Goal: Information Seeking & Learning: Learn about a topic

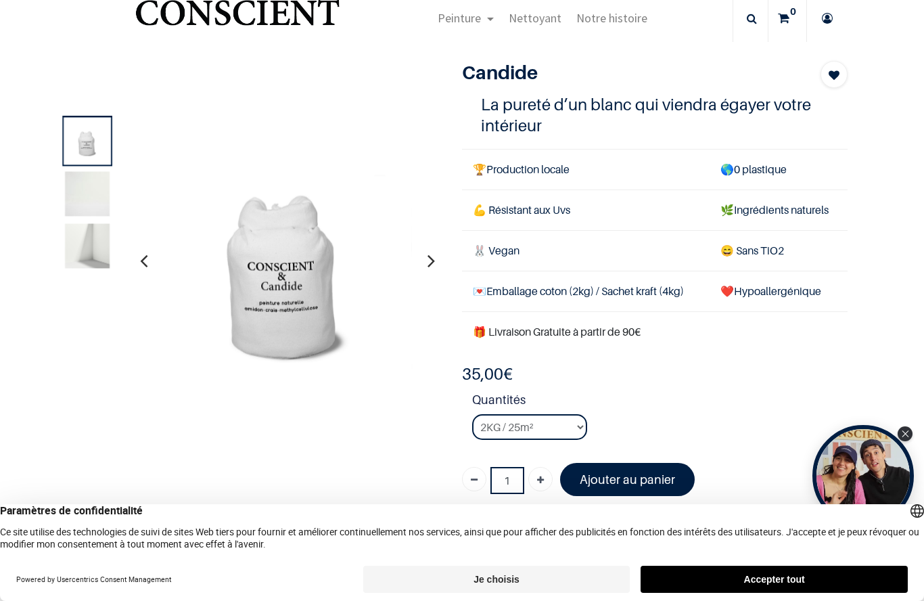
scroll to position [30, 0]
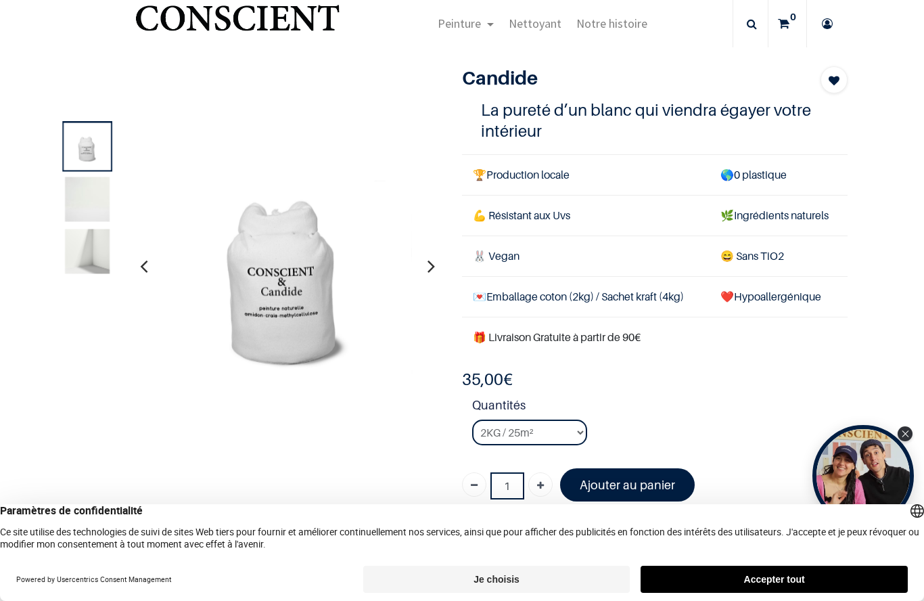
click at [81, 254] on img at bounding box center [87, 251] width 45 height 45
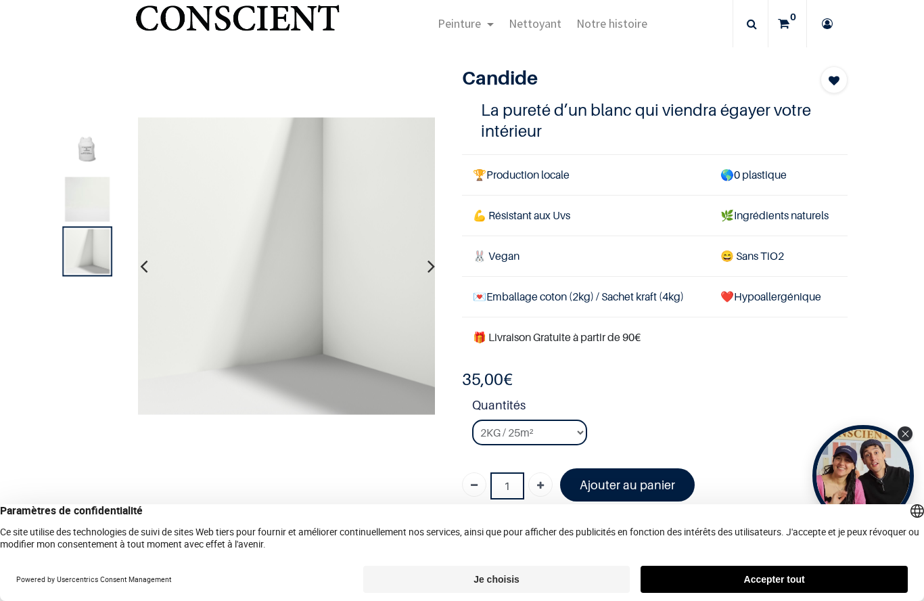
click at [85, 206] on img at bounding box center [87, 199] width 45 height 45
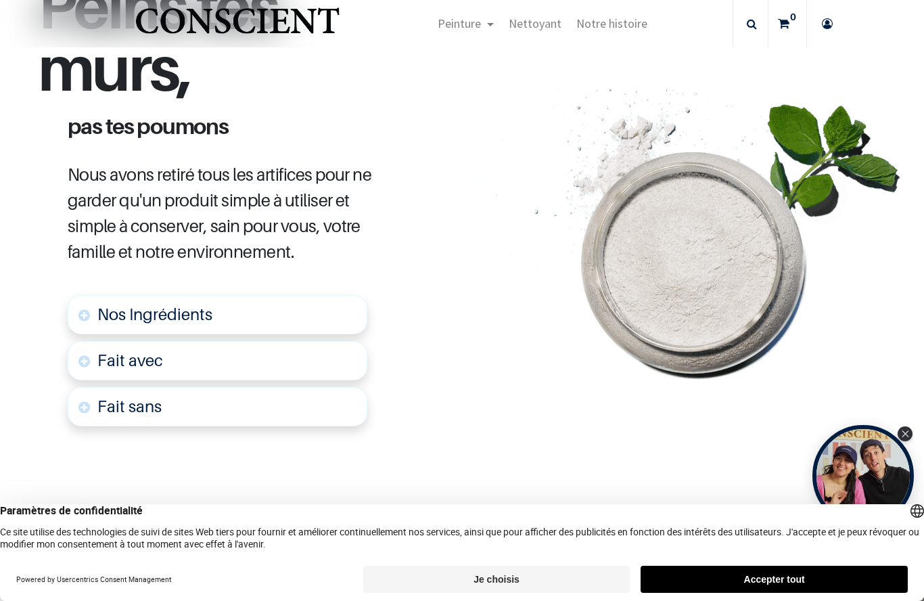
scroll to position [621, 0]
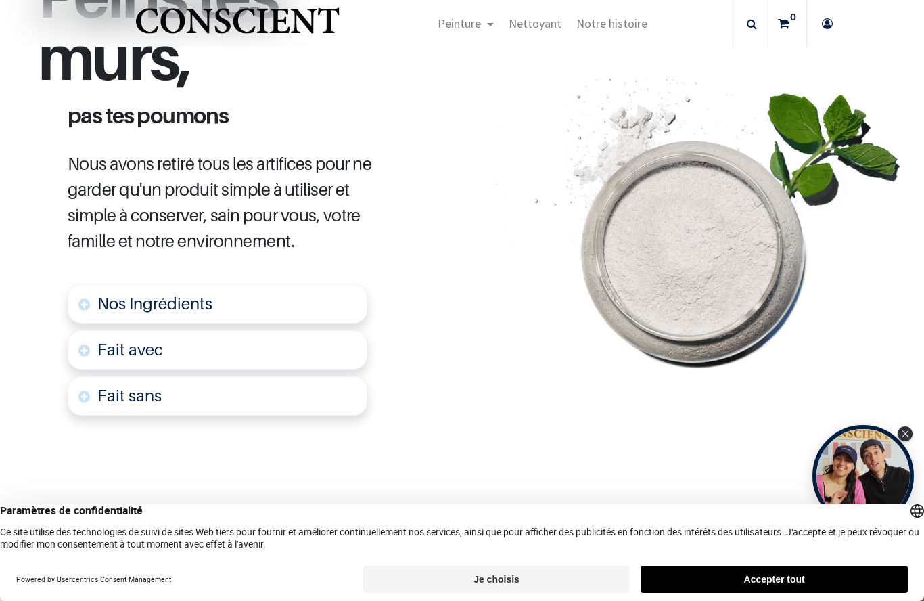
click at [95, 290] on link "Nos Ingrédients" at bounding box center [218, 303] width 300 height 39
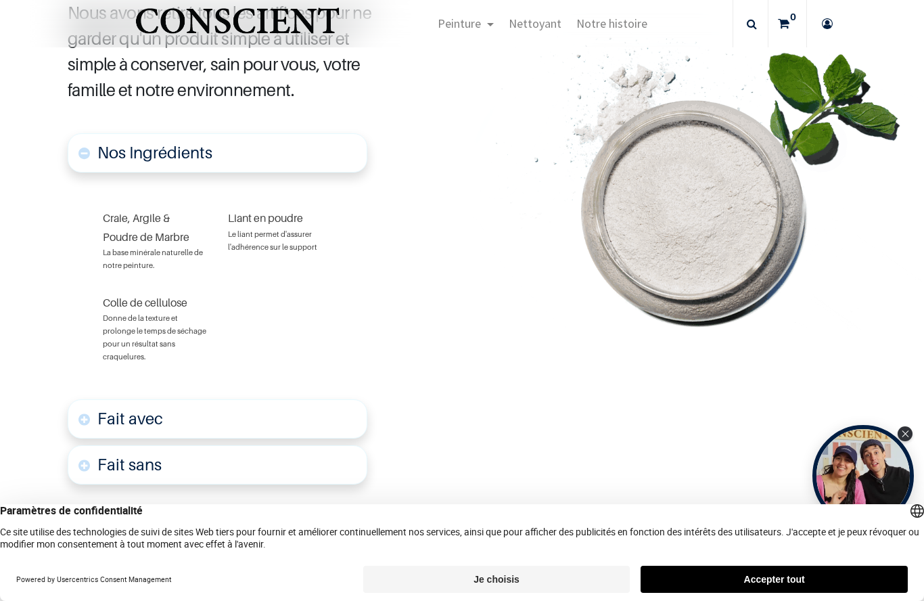
scroll to position [782, 0]
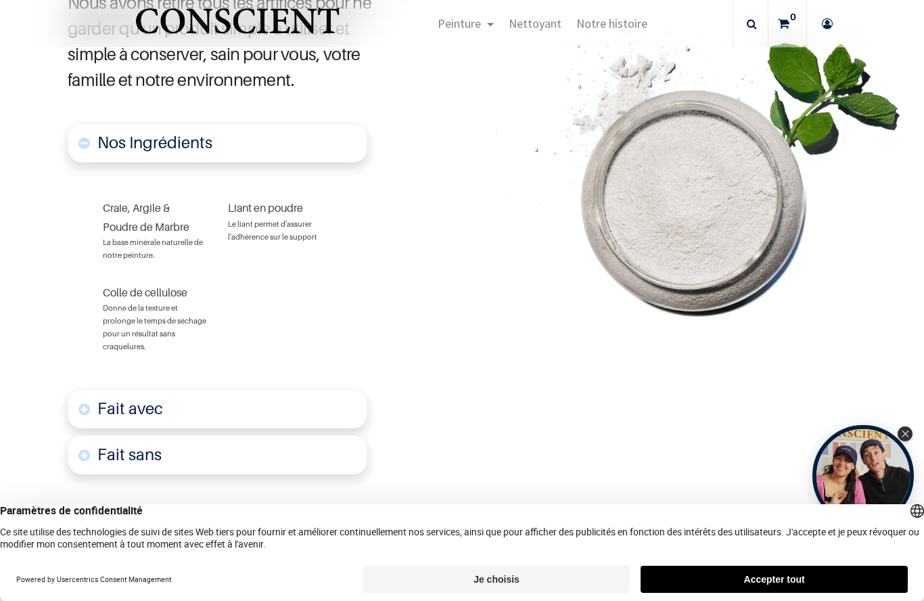
click at [131, 399] on font "Fait avec" at bounding box center [130, 409] width 66 height 20
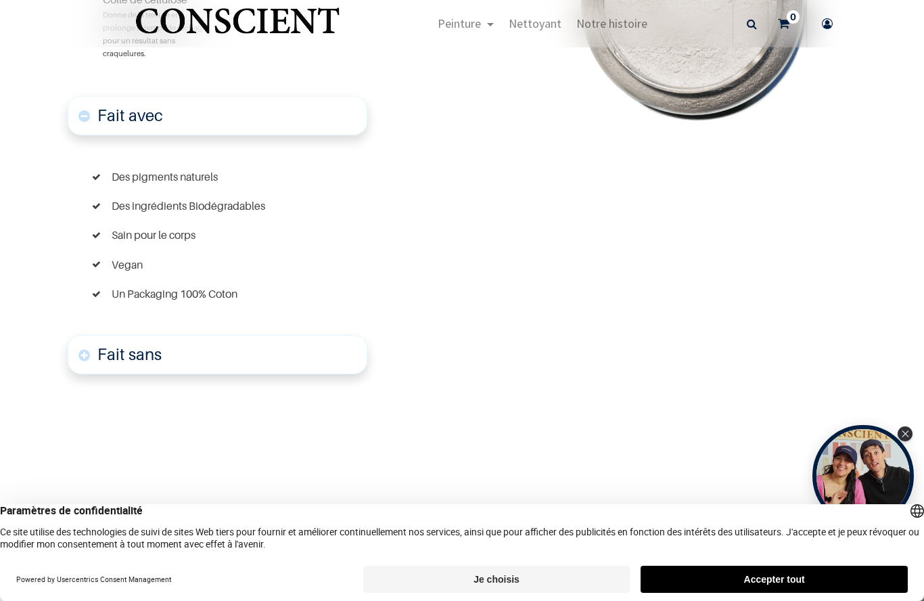
scroll to position [1077, 0]
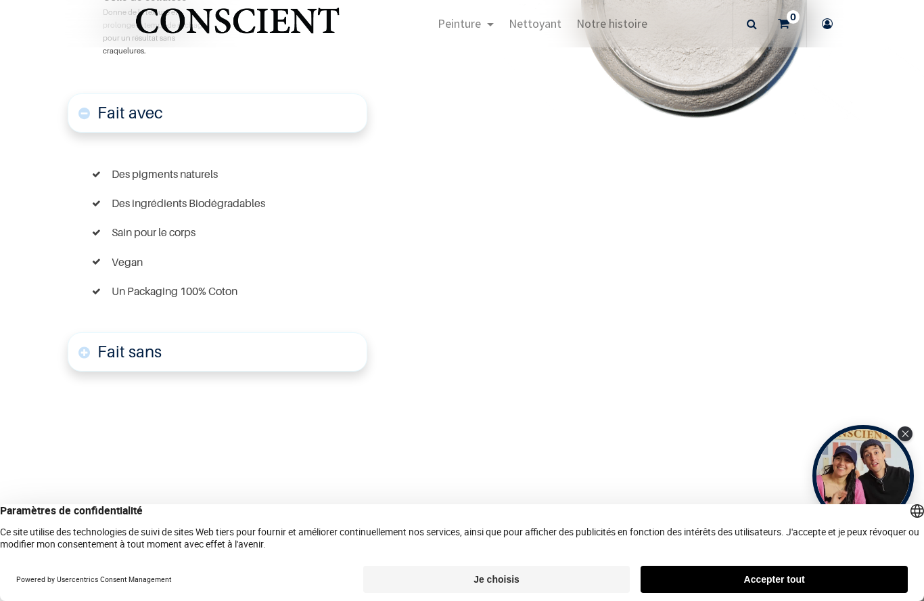
click at [110, 342] on font "Fait sans" at bounding box center [129, 352] width 64 height 20
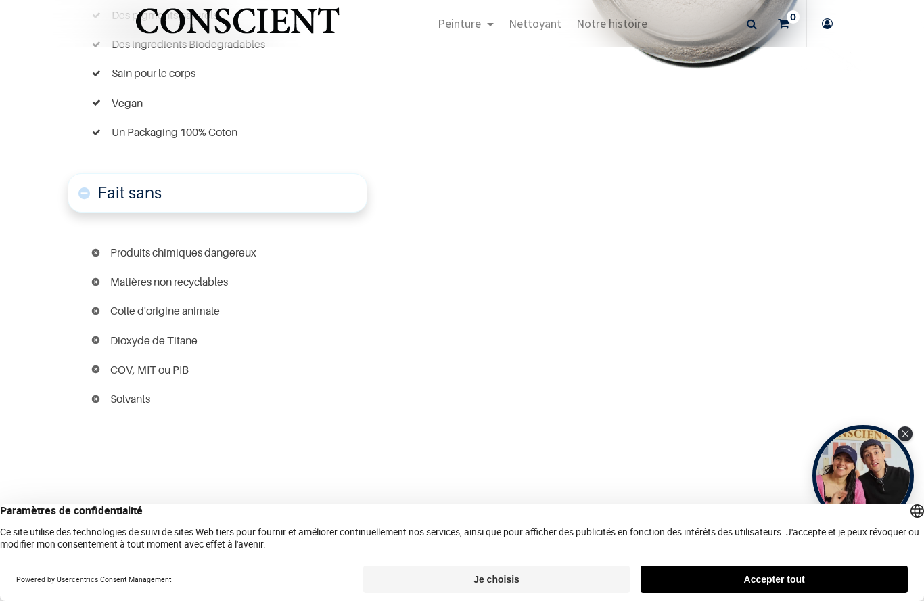
scroll to position [1236, 0]
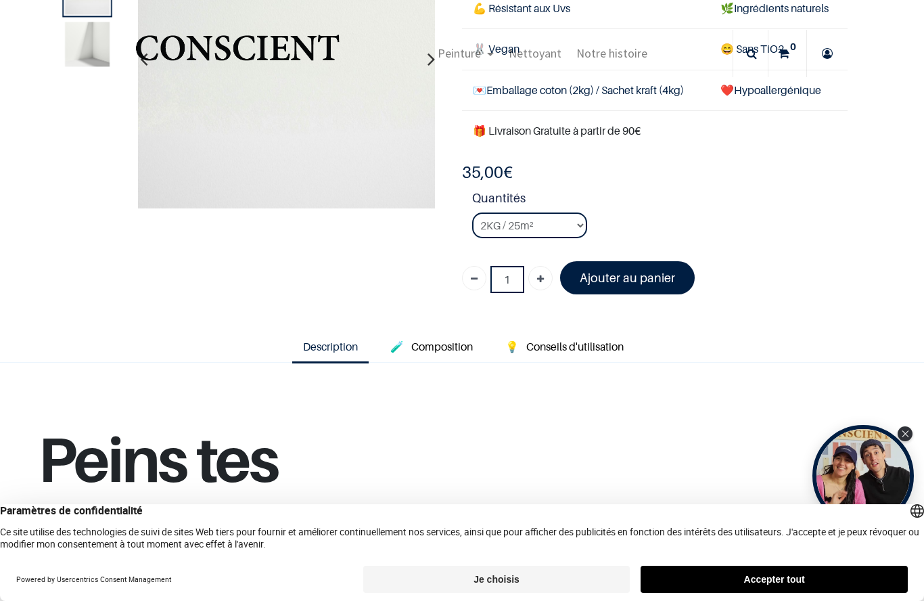
scroll to position [110, 0]
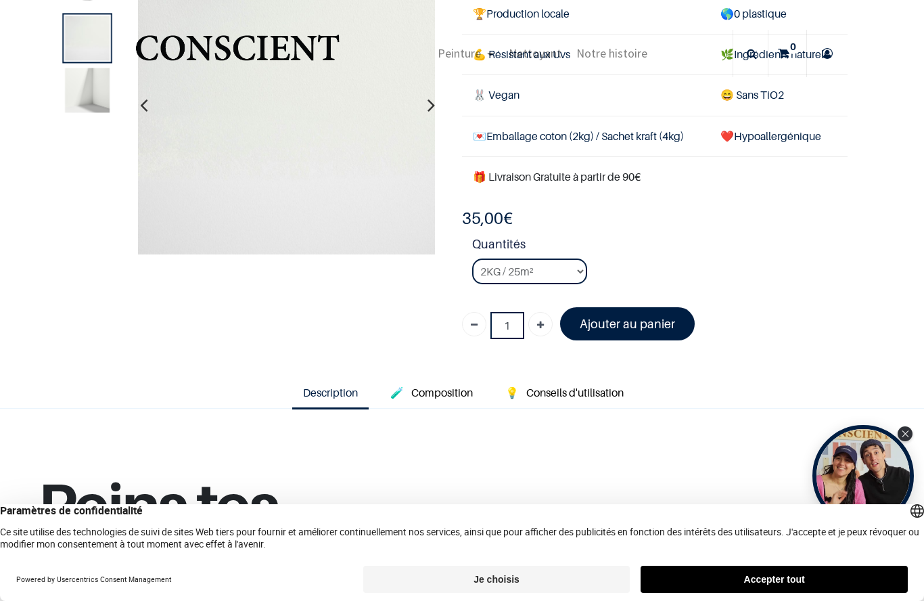
click at [420, 388] on span "Composition" at bounding box center [442, 393] width 62 height 14
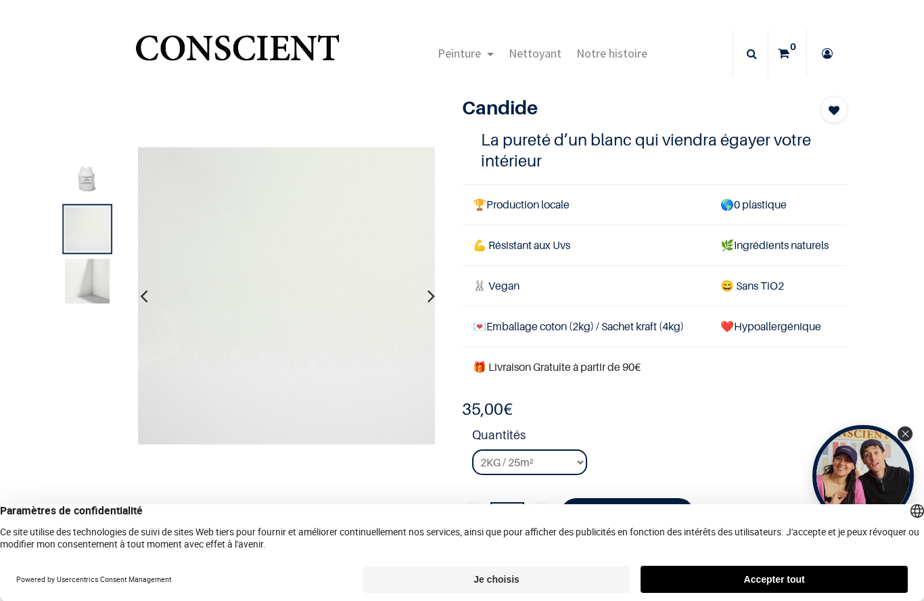
click at [535, 56] on span "Nettoyant" at bounding box center [535, 53] width 53 height 16
click at [534, 61] on span "Nettoyant" at bounding box center [535, 53] width 53 height 16
click at [527, 56] on span "Nettoyant" at bounding box center [535, 53] width 53 height 16
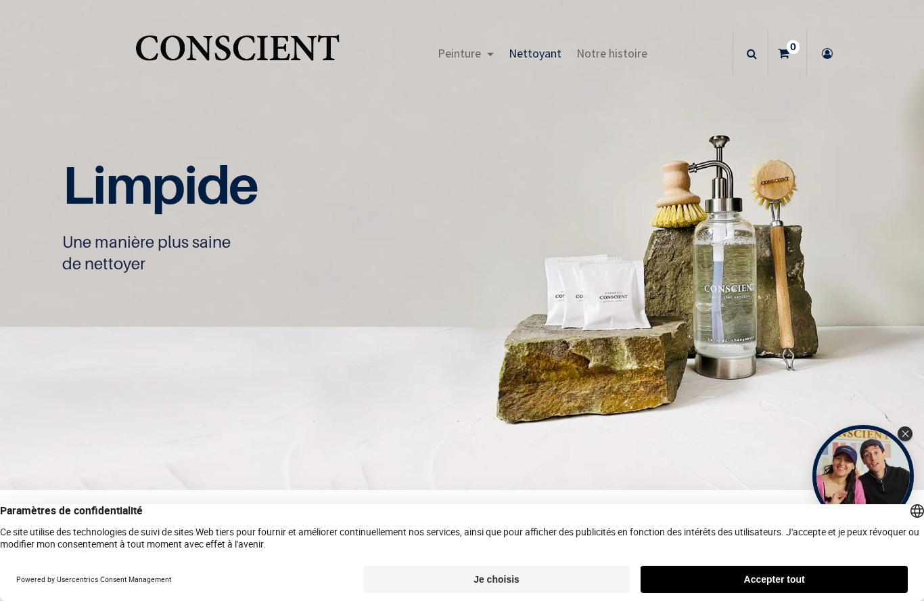
scroll to position [1, 0]
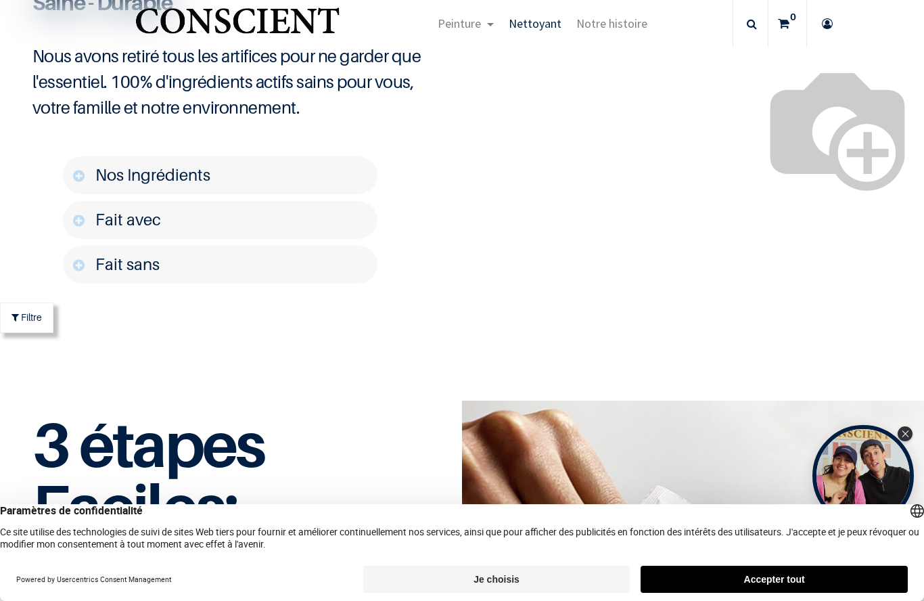
scroll to position [1869, 0]
click at [98, 185] on span "Nos Ingrédients" at bounding box center [152, 175] width 115 height 20
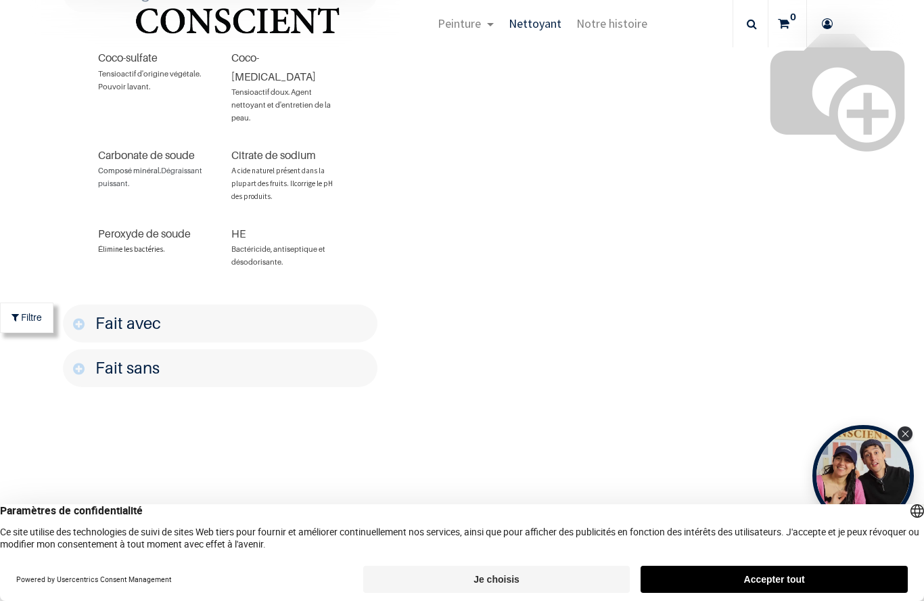
scroll to position [2067, 0]
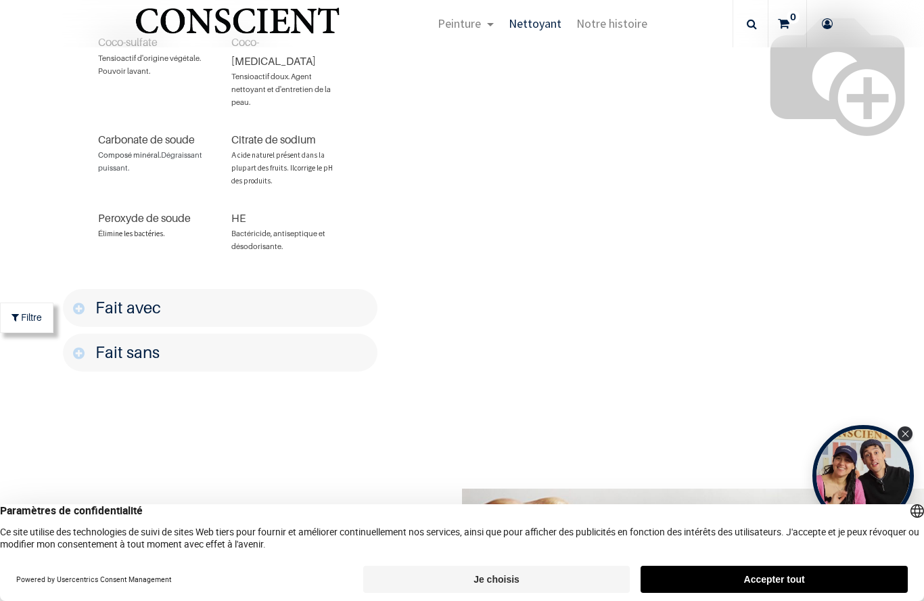
click at [79, 286] on div "Coco-sulfate Tensioactif d'origine végétale. Pouvoir lavant. Coco-betaine Tensi…" at bounding box center [220, 143] width 315 height 285
click at [116, 317] on font "Fait avec" at bounding box center [128, 308] width 66 height 20
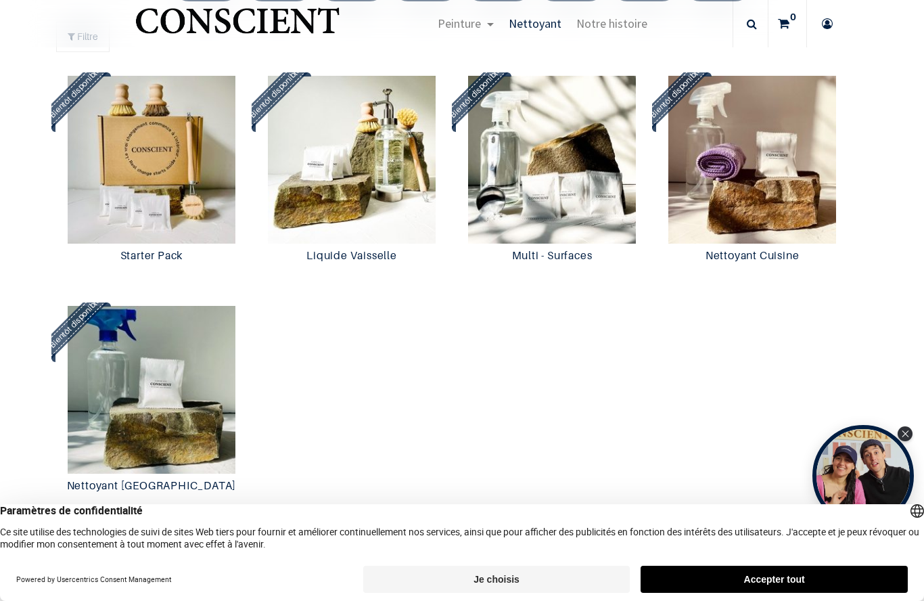
scroll to position [1254, 0]
click at [135, 244] on img at bounding box center [152, 160] width 194 height 168
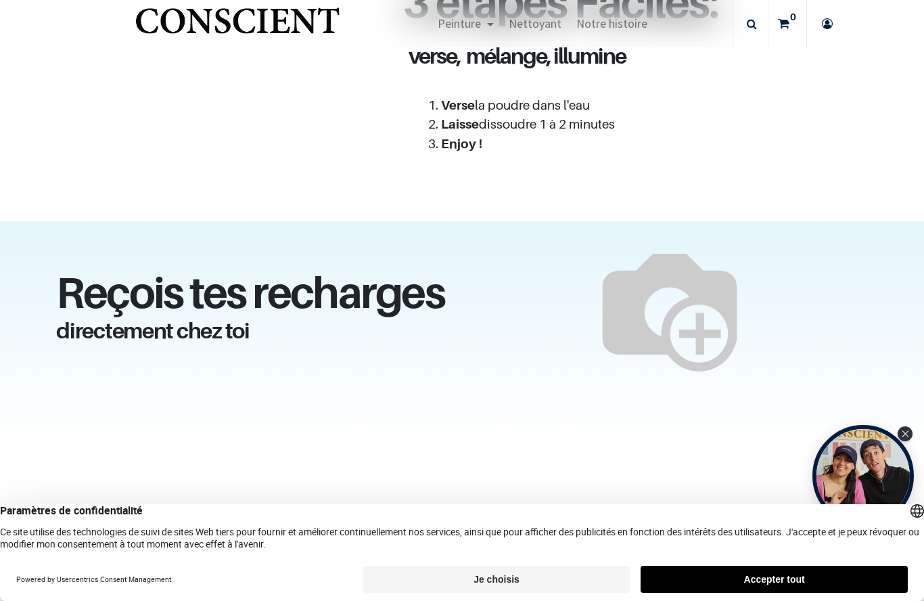
scroll to position [1301, 0]
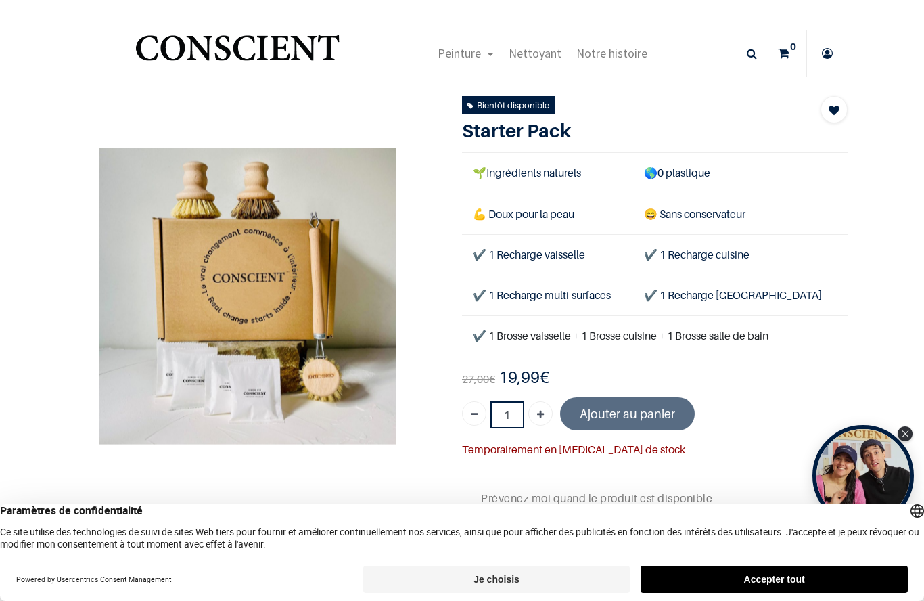
click at [526, 62] on link "Nettoyant" at bounding box center [535, 53] width 68 height 47
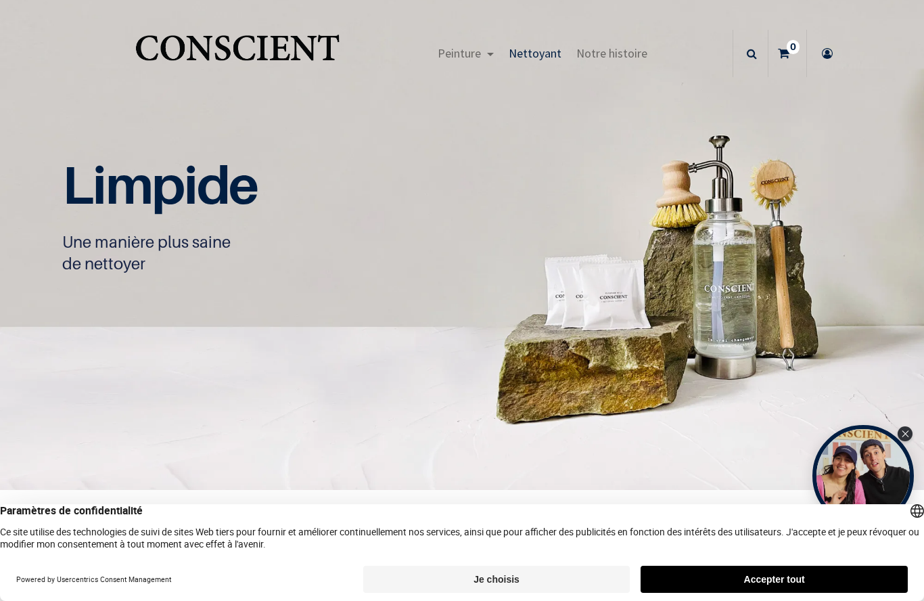
scroll to position [1, 0]
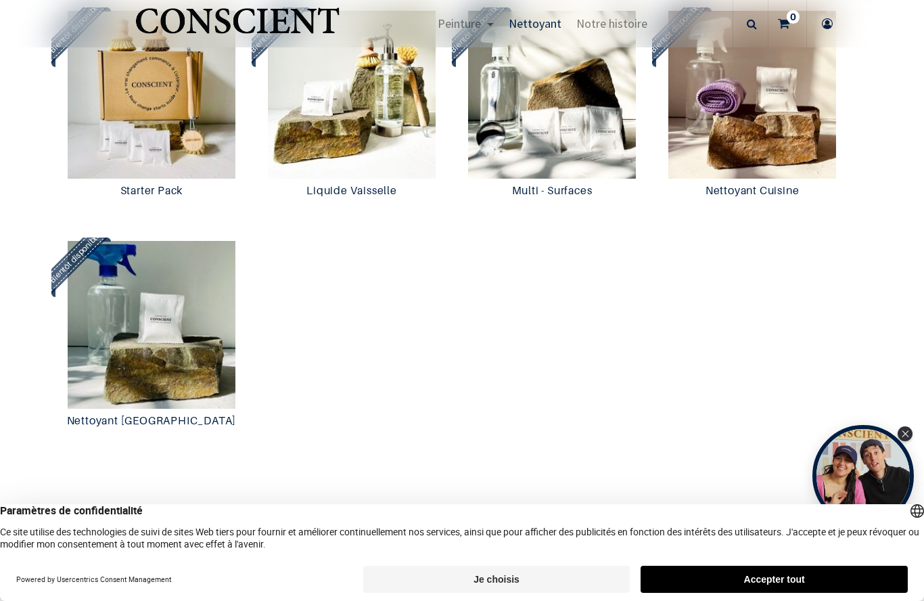
scroll to position [1319, 0]
click at [781, 179] on img at bounding box center [753, 95] width 194 height 168
click at [312, 179] on img at bounding box center [352, 95] width 194 height 168
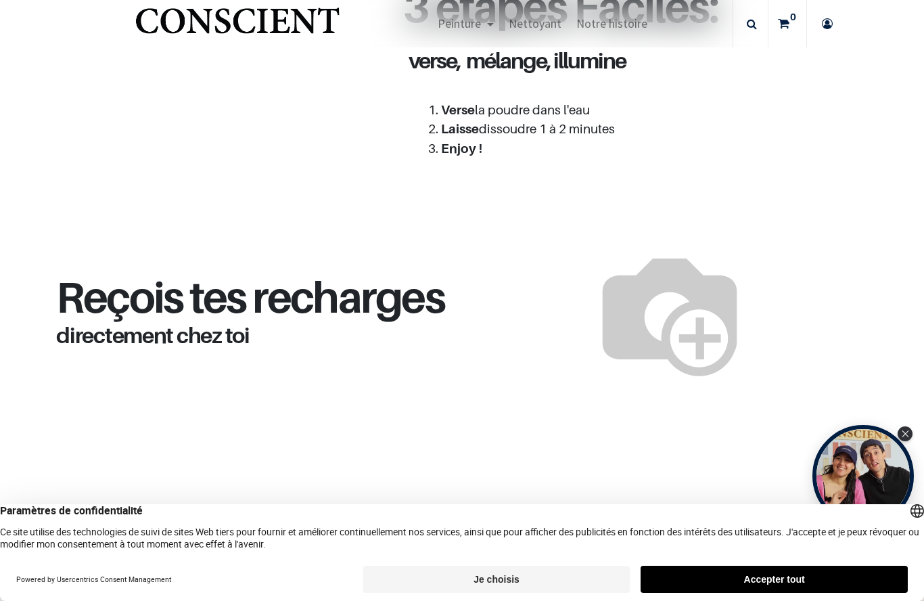
scroll to position [1323, 0]
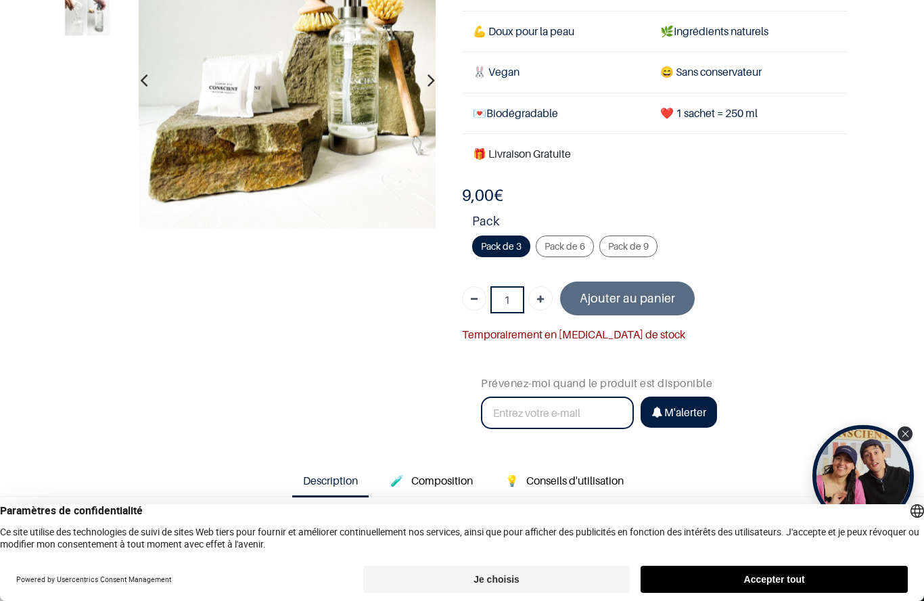
scroll to position [143, 0]
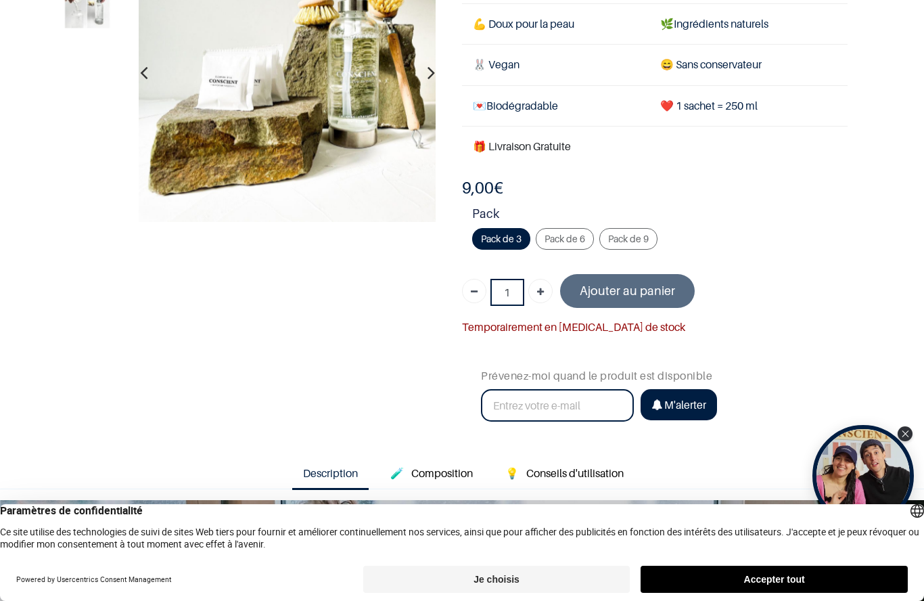
click at [579, 242] on span "Pack de 6" at bounding box center [565, 239] width 41 height 12
click at [0, 0] on input "Pack de 6 + 9,00 €" at bounding box center [0, 0] width 0 height 0
click at [629, 245] on div "Pack de 9 + 18,00 €" at bounding box center [629, 239] width 58 height 22
click at [0, 0] on input "Pack de 9 + 18,00 €" at bounding box center [0, 0] width 0 height 0
click at [579, 246] on div "Pack de 6 + 9,00 €" at bounding box center [565, 239] width 58 height 22
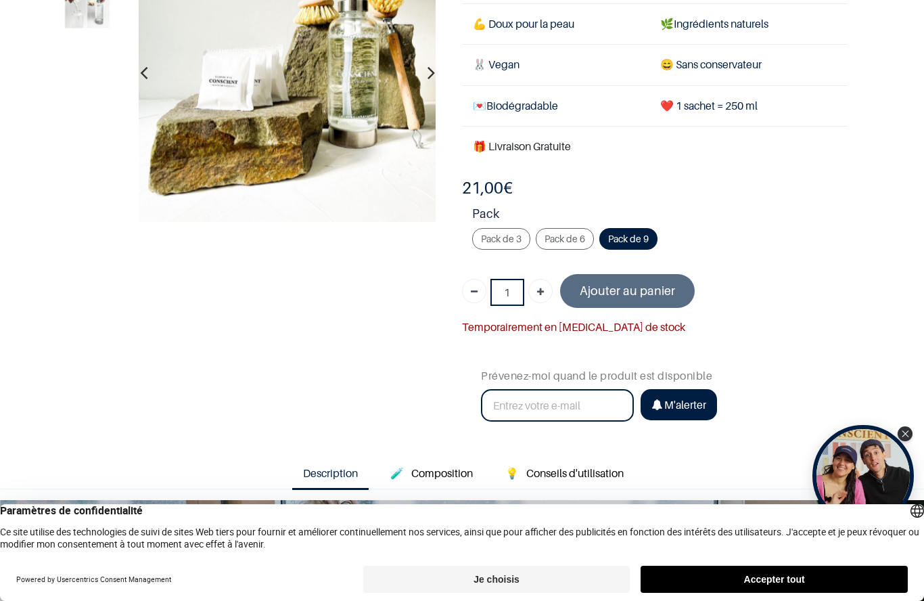
click at [0, 0] on input "Pack de 6 + 9,00 €" at bounding box center [0, 0] width 0 height 0
click at [524, 246] on div "Pack de 3" at bounding box center [501, 239] width 58 height 22
click at [0, 0] on input "Pack de 3" at bounding box center [0, 0] width 0 height 0
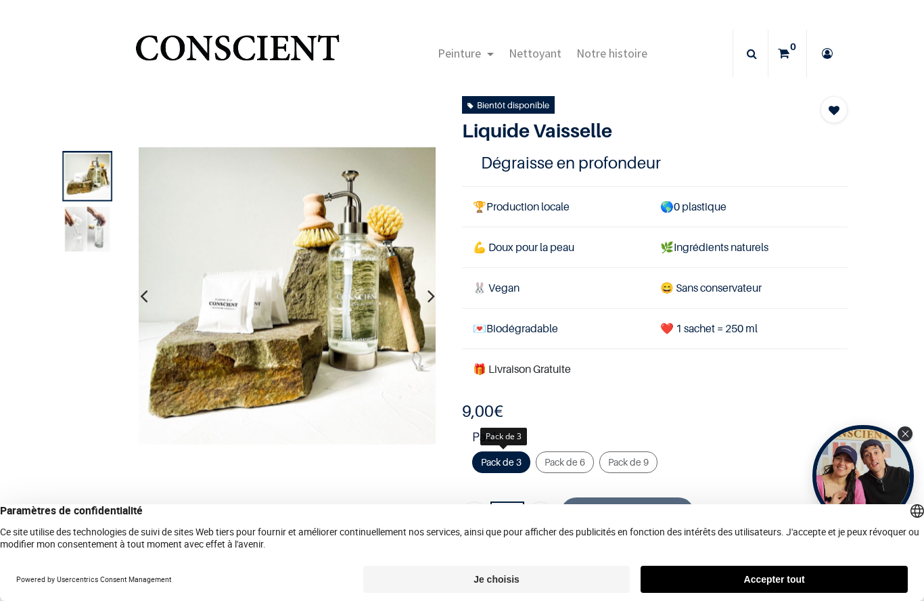
click at [626, 62] on link "Notre histoire" at bounding box center [612, 53] width 86 height 47
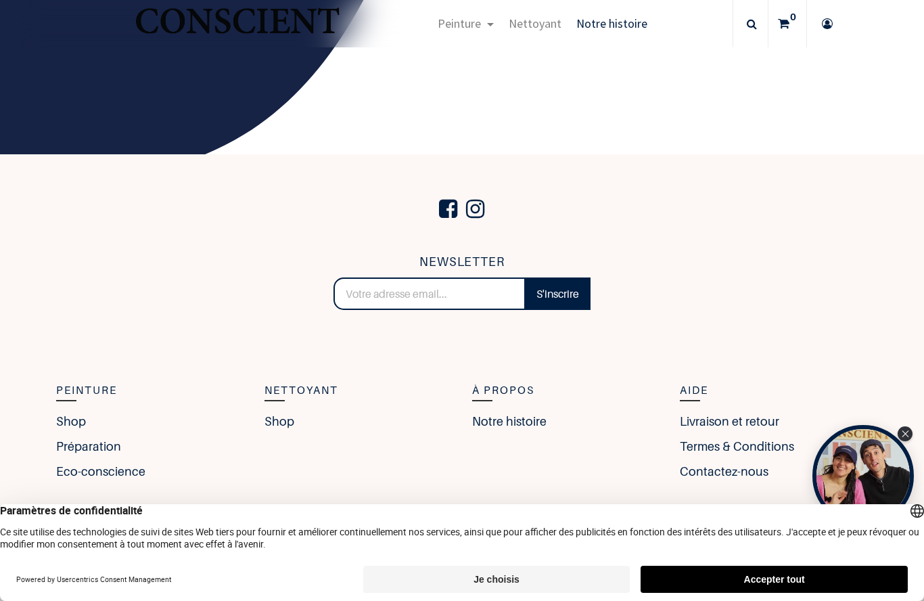
scroll to position [2149, 0]
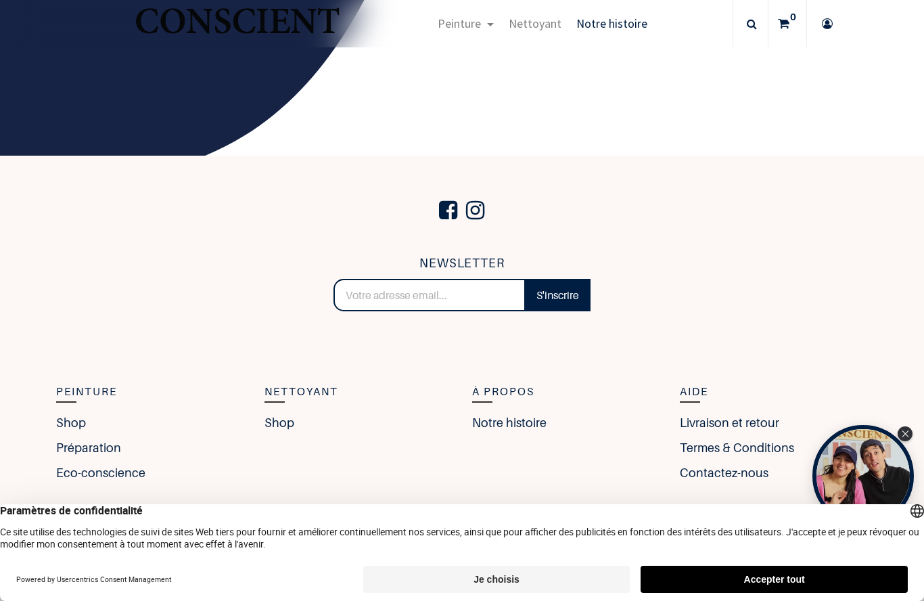
click at [737, 466] on link "Contactez-nous" at bounding box center [724, 473] width 89 height 18
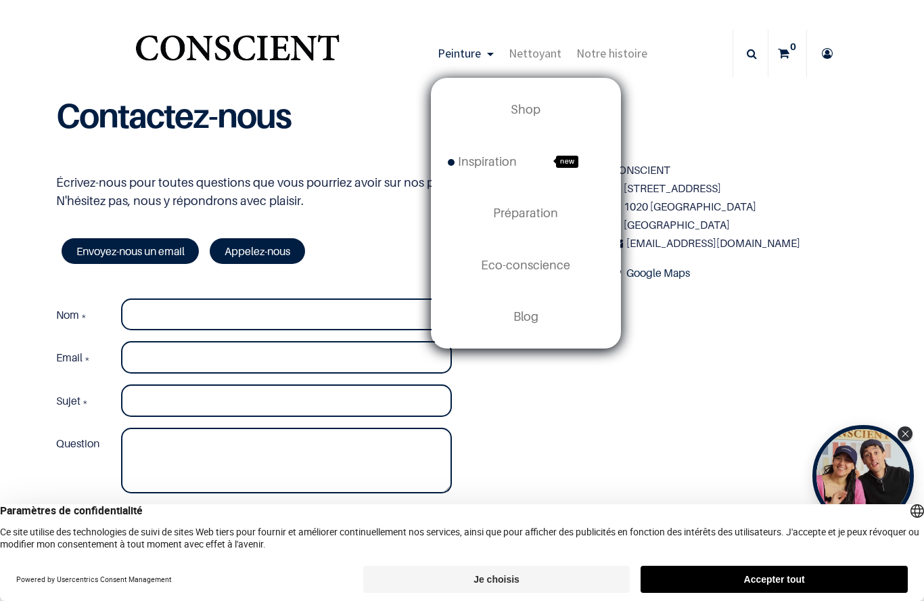
click at [497, 211] on span "Préparation" at bounding box center [525, 213] width 65 height 14
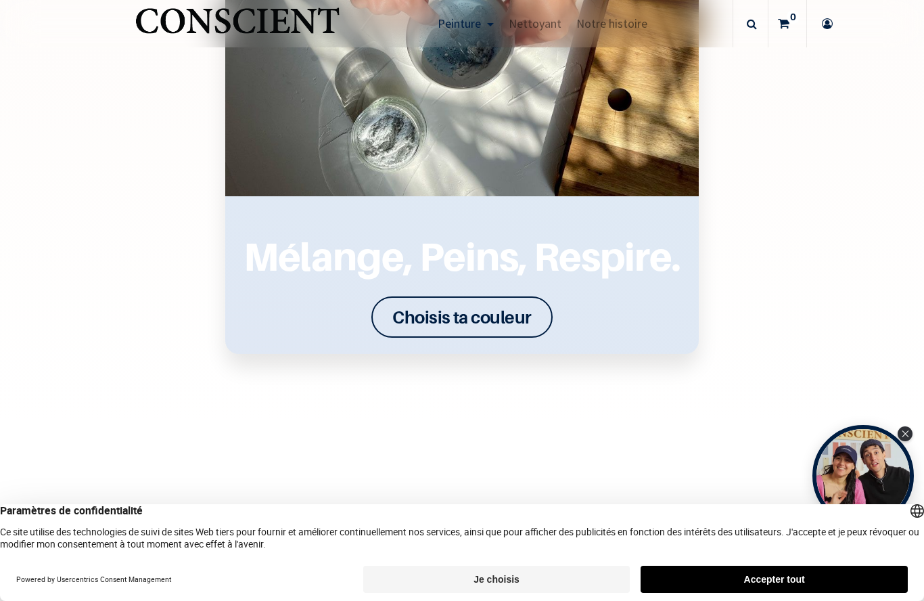
scroll to position [1852, 0]
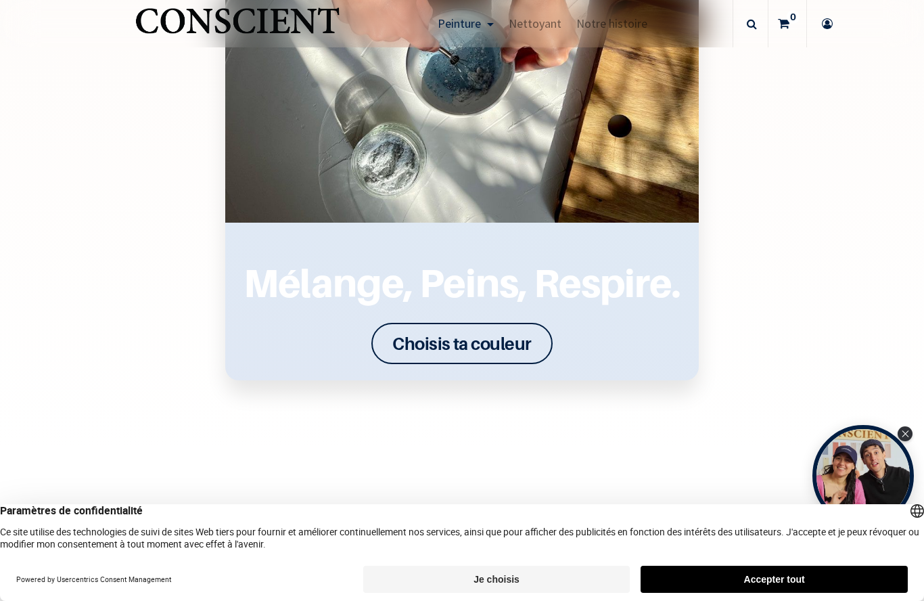
click at [407, 346] on font "Choisis ta couleur" at bounding box center [462, 343] width 139 height 21
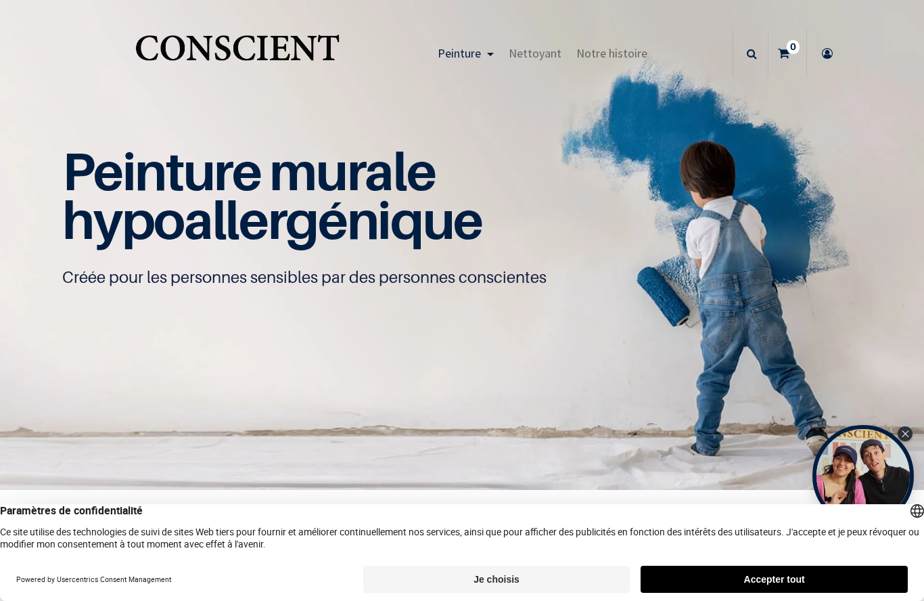
scroll to position [1, 0]
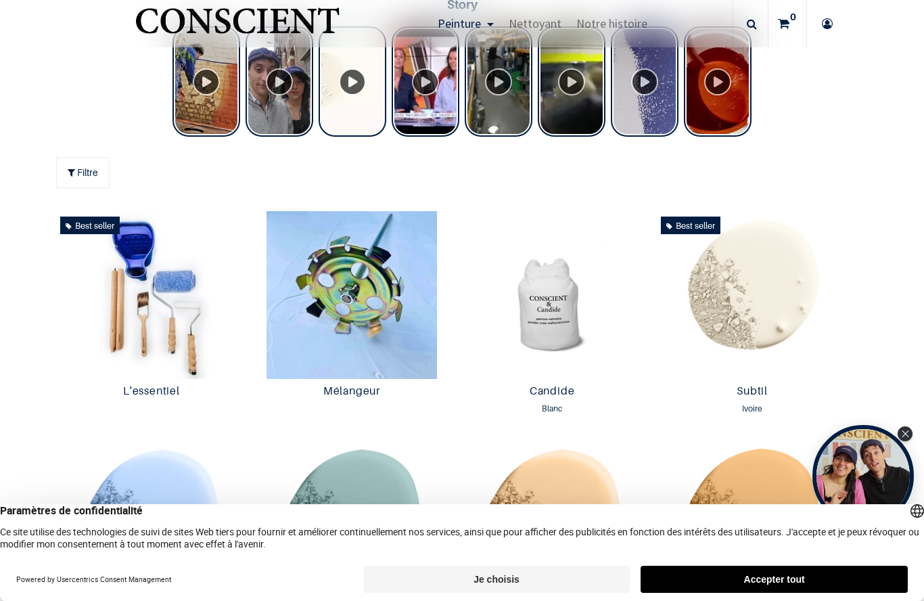
scroll to position [623, 0]
click at [542, 365] on img at bounding box center [552, 295] width 194 height 168
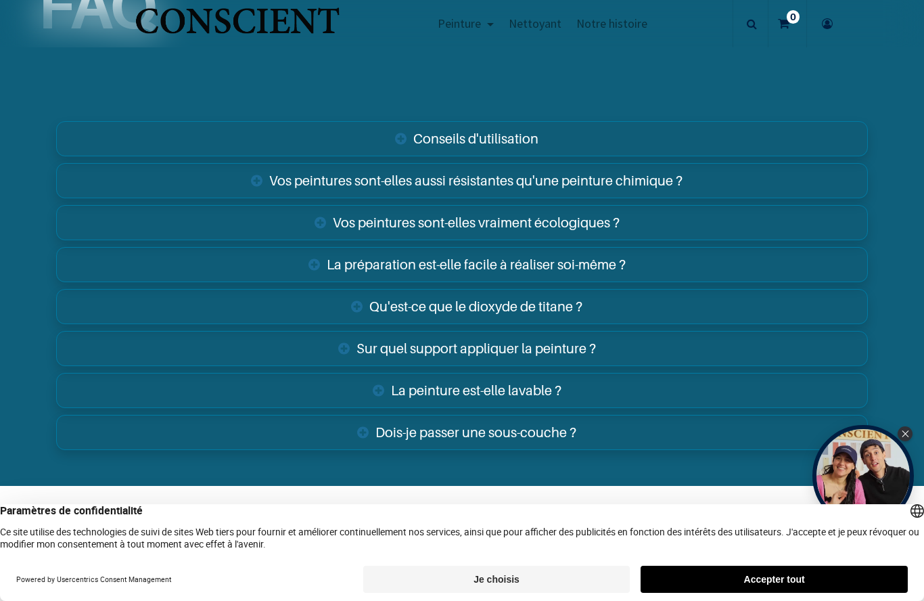
scroll to position [2065, 0]
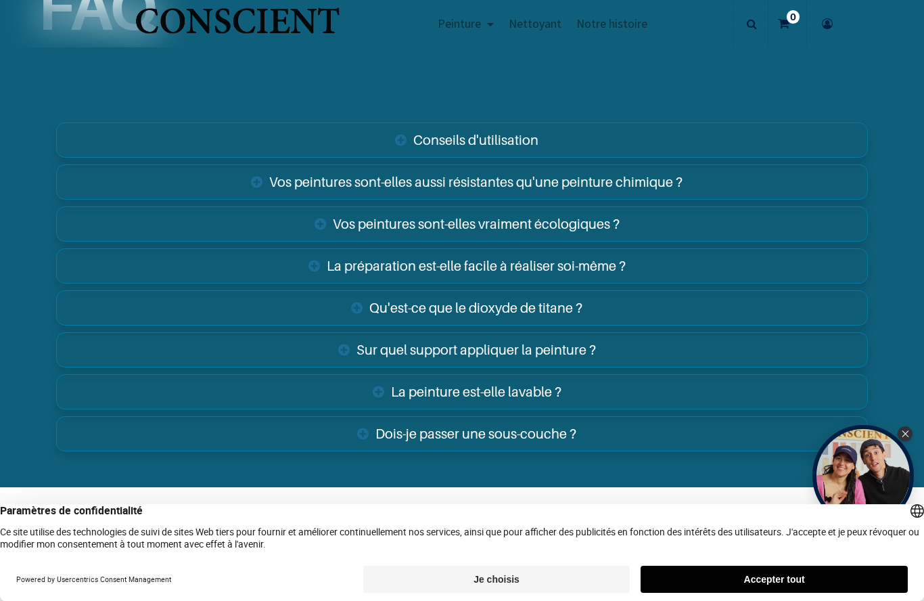
click at [386, 346] on link "Sur quel support appliquer la peinture ?" at bounding box center [461, 349] width 811 height 35
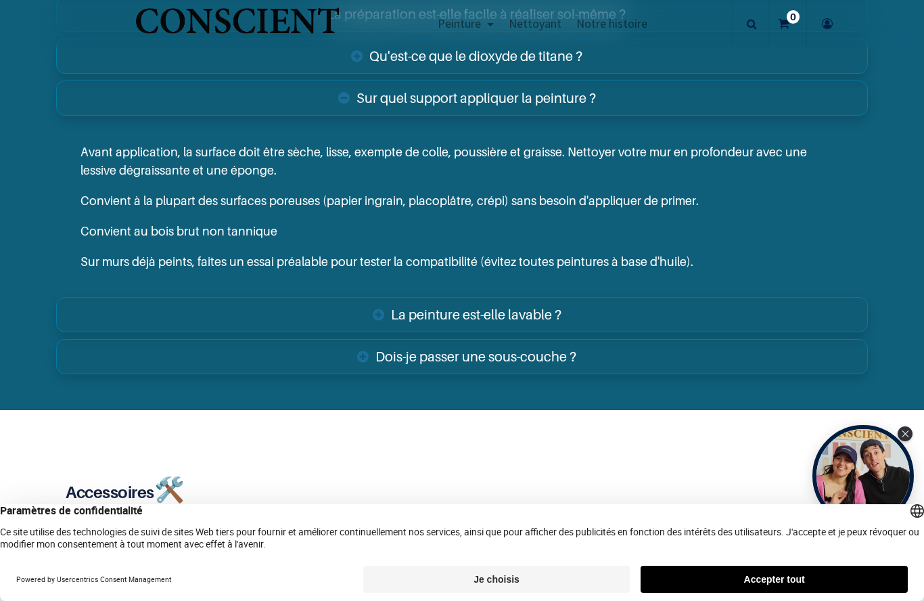
scroll to position [2318, 0]
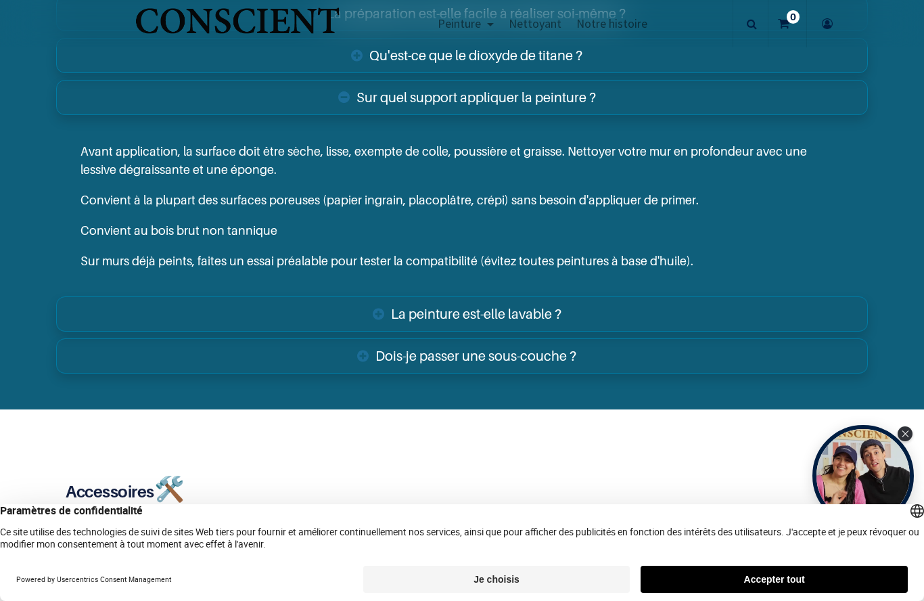
click at [396, 347] on link "Dois-je passer une sous-couche ?" at bounding box center [461, 355] width 811 height 35
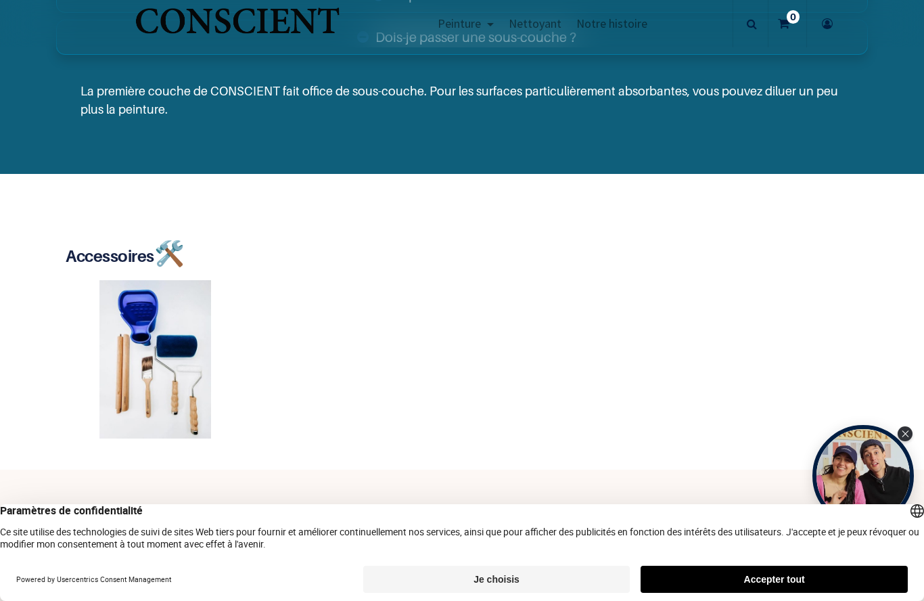
scroll to position [2676, 0]
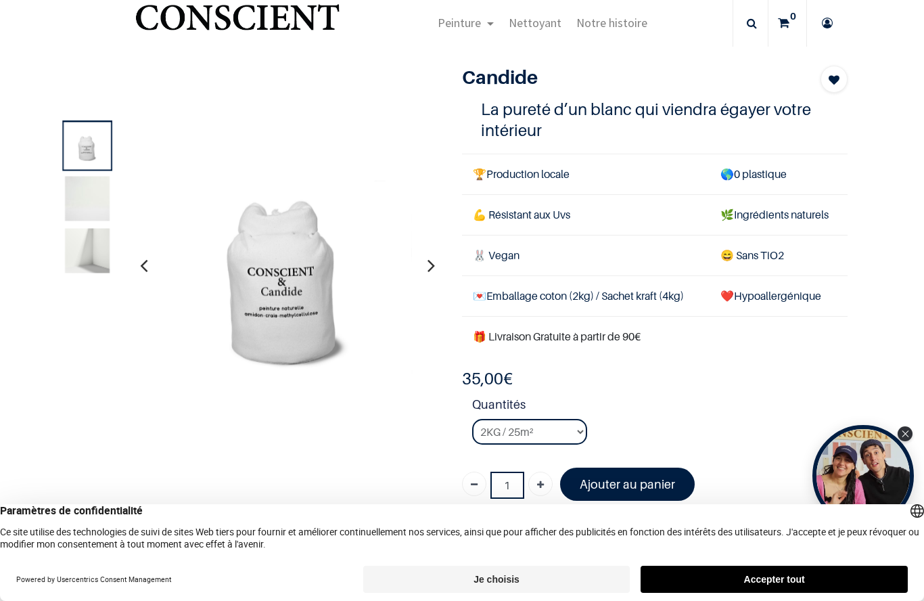
scroll to position [13, 0]
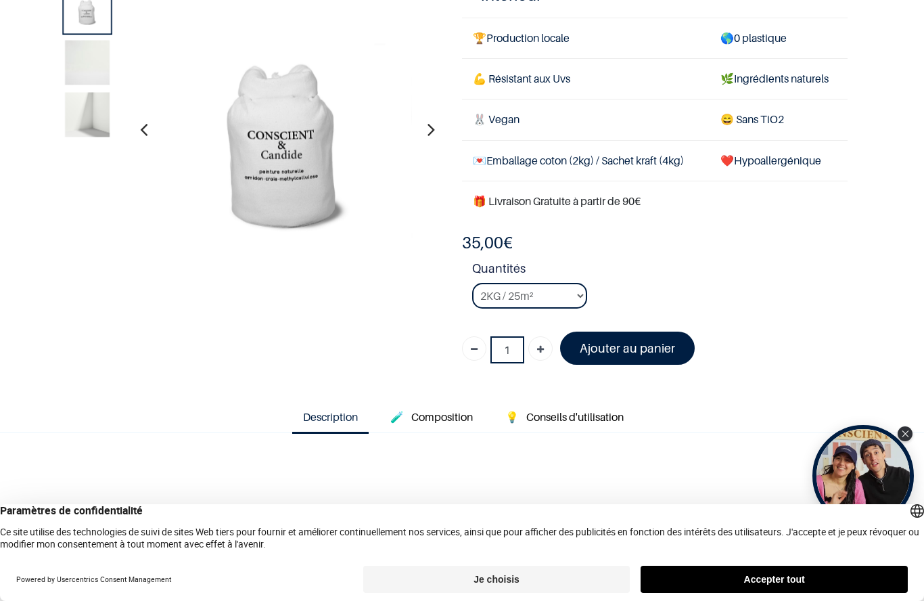
scroll to position [110, 0]
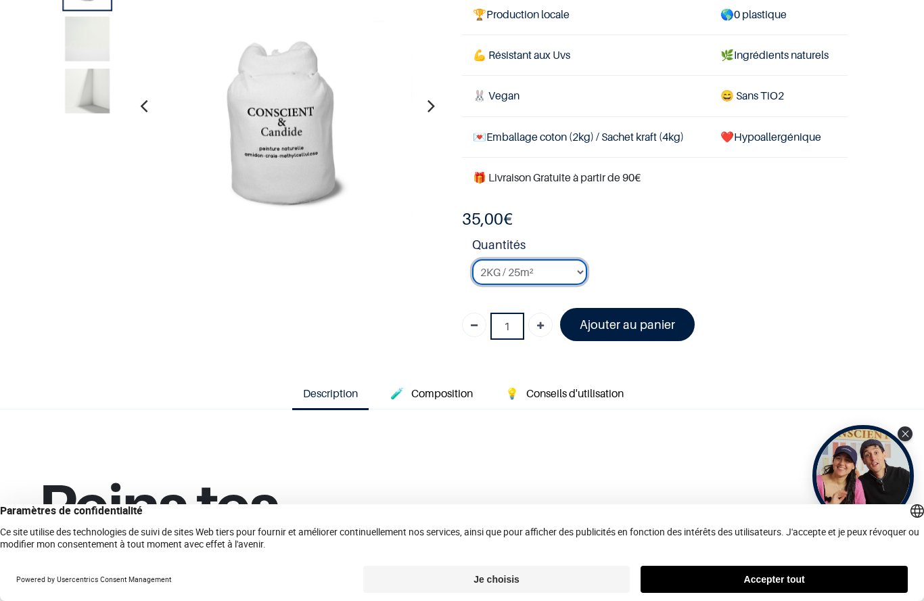
click at [581, 272] on select "2KG / 25m² 4KG / 50m² 8KG / 100m² Testeur" at bounding box center [529, 272] width 115 height 26
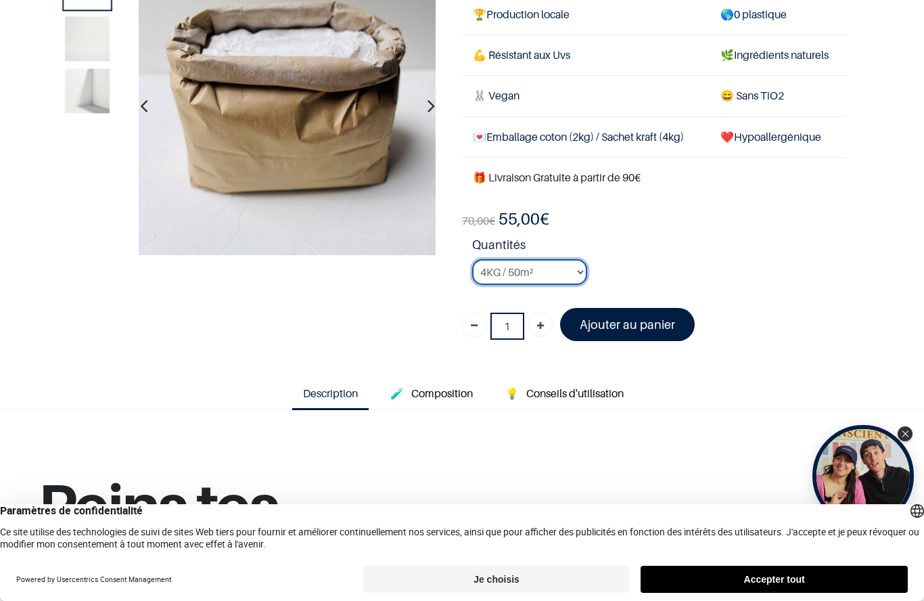
click at [560, 267] on select "2KG / 25m² 4KG / 50m² 8KG / 100m² Testeur" at bounding box center [529, 272] width 115 height 26
click at [562, 194] on td "🎁 Livraison Gratuite à partir de 90€" at bounding box center [655, 177] width 386 height 41
click at [573, 270] on select "2KG / 25m² 4KG / 50m² 8KG / 100m² Testeur" at bounding box center [529, 272] width 115 height 26
select select "50"
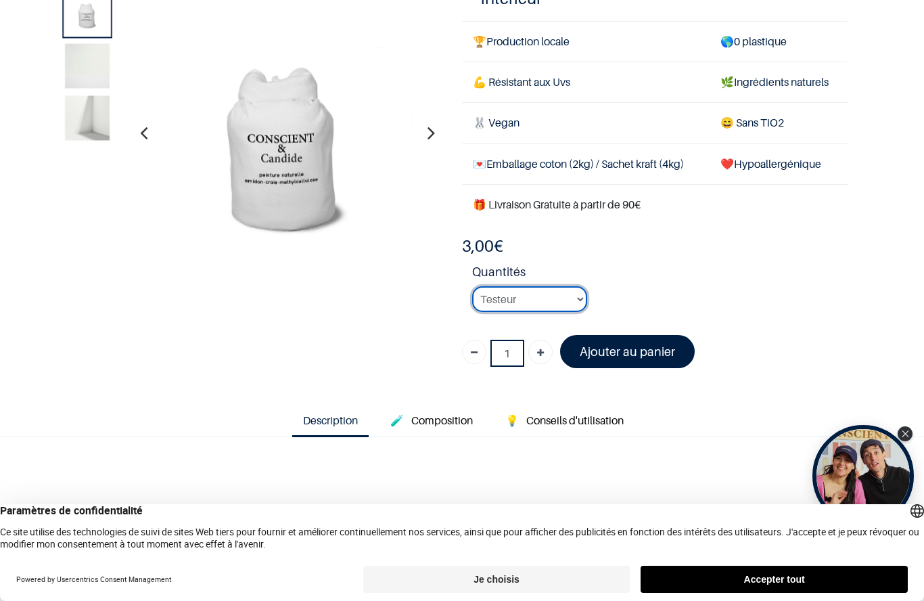
scroll to position [93, 0]
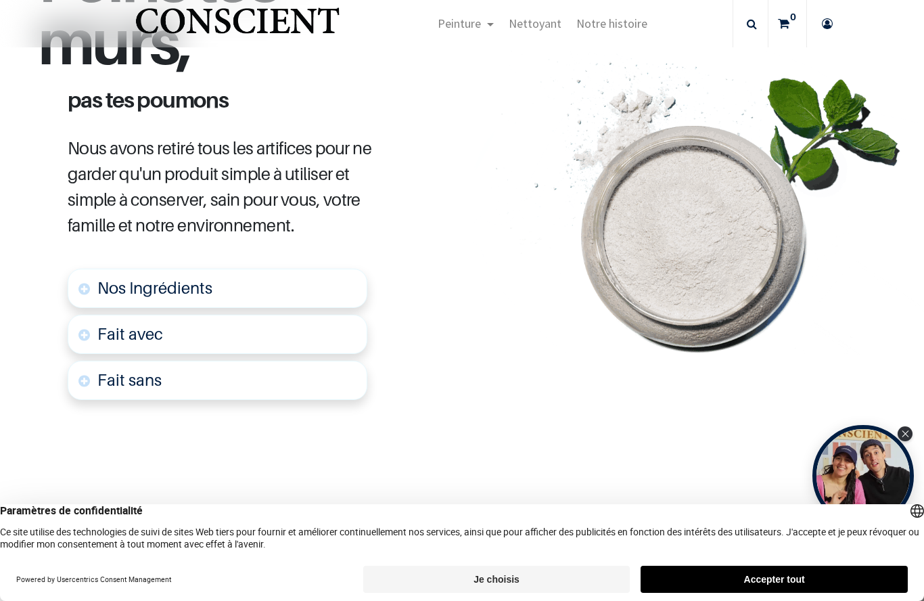
scroll to position [644, 0]
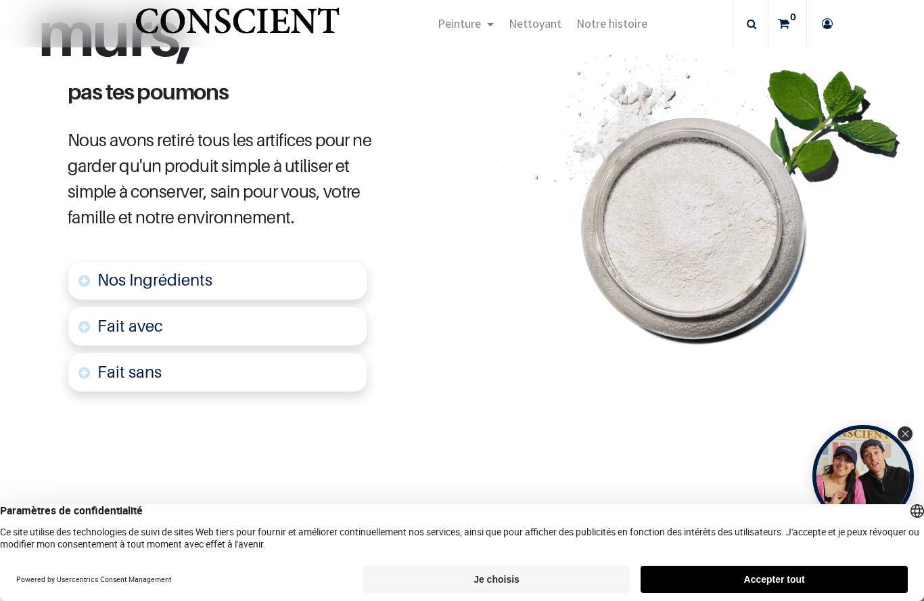
click at [108, 274] on span "Nos Ingrédients" at bounding box center [154, 280] width 115 height 20
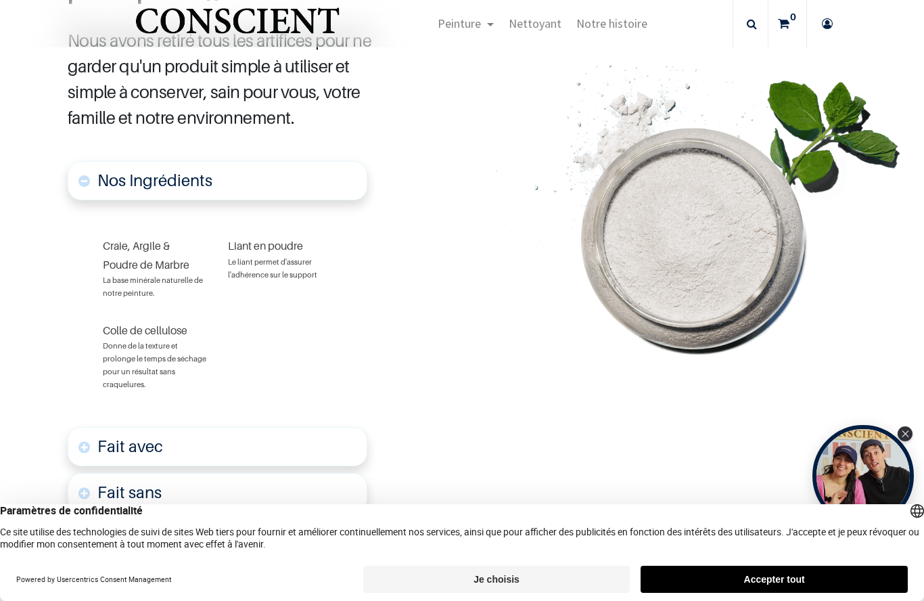
scroll to position [744, 0]
click at [78, 336] on div "Craie, Argile & Poudre de Marbre La base minérale naturelle de notre peinture. …" at bounding box center [218, 313] width 300 height 219
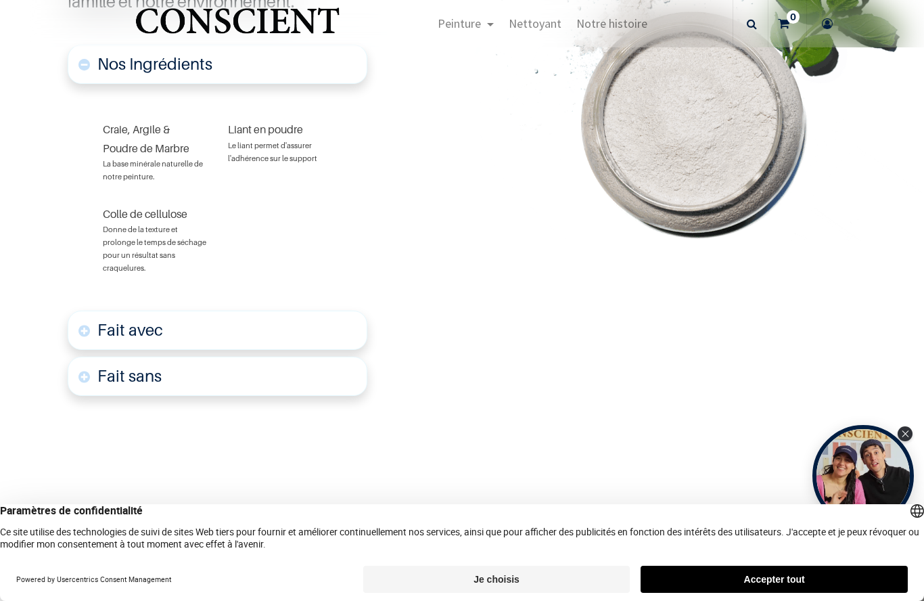
scroll to position [874, 0]
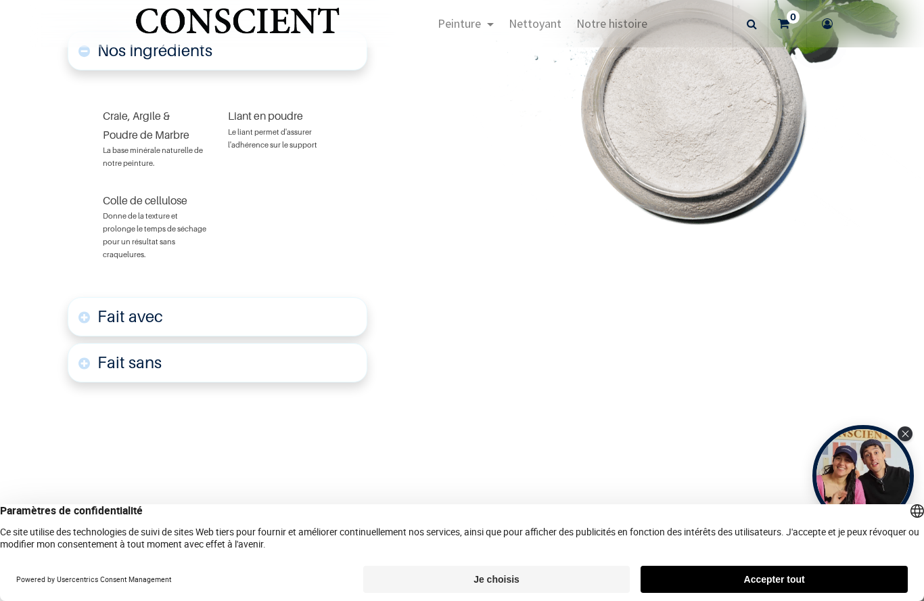
click at [108, 307] on font "Fait avec" at bounding box center [130, 317] width 66 height 20
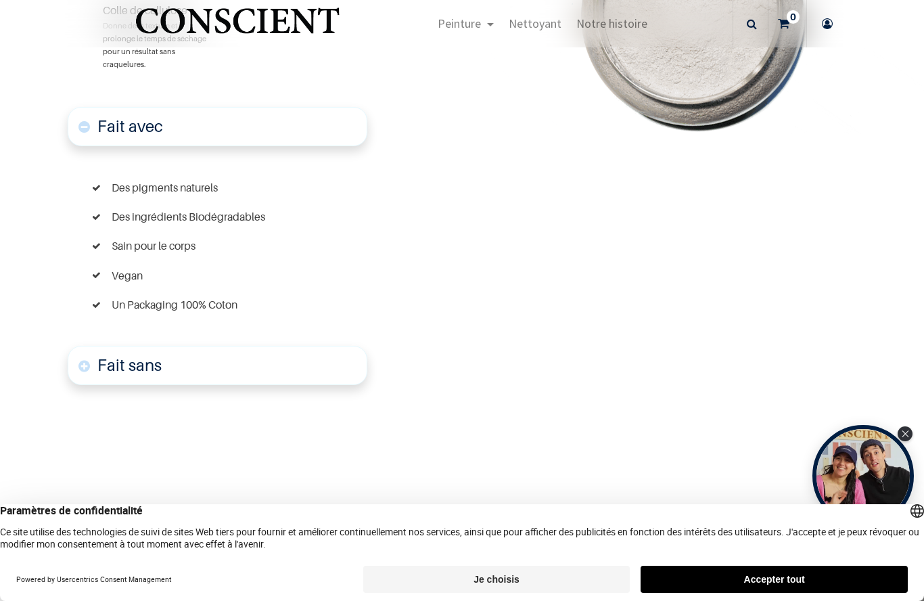
scroll to position [1065, 0]
click at [110, 354] on font "Fait sans" at bounding box center [129, 364] width 64 height 20
